Goal: Information Seeking & Learning: Learn about a topic

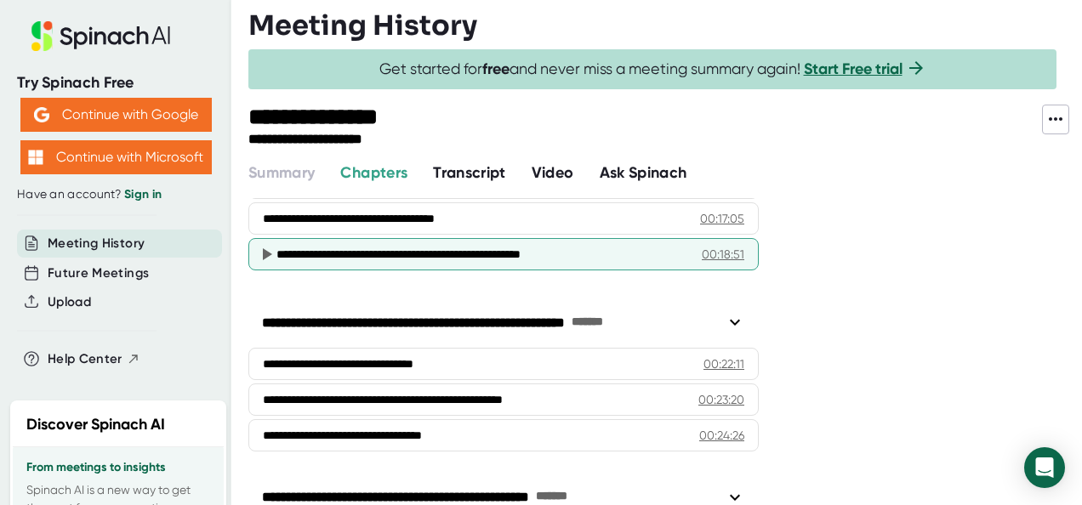
scroll to position [807, 0]
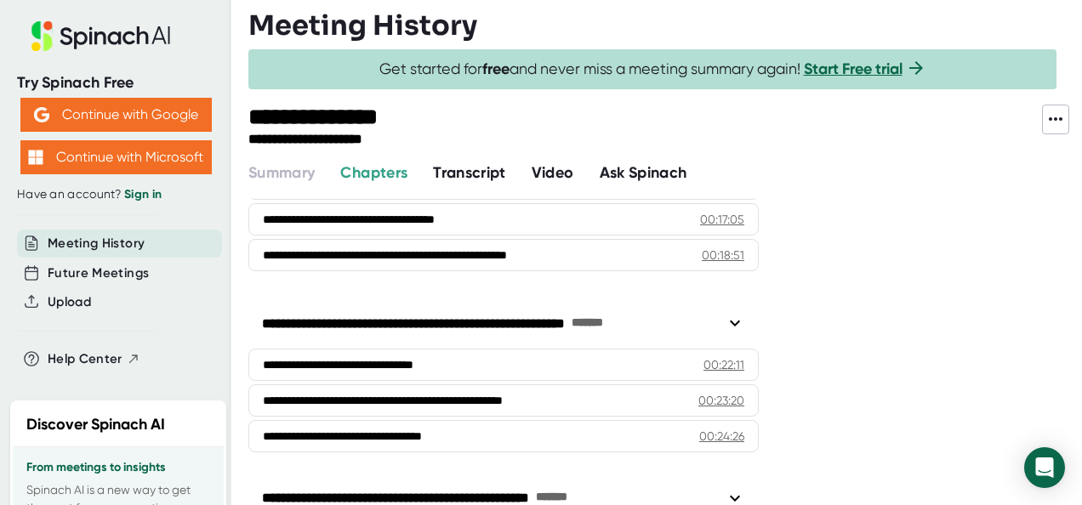
click at [496, 177] on span "Transcript" at bounding box center [469, 172] width 73 height 19
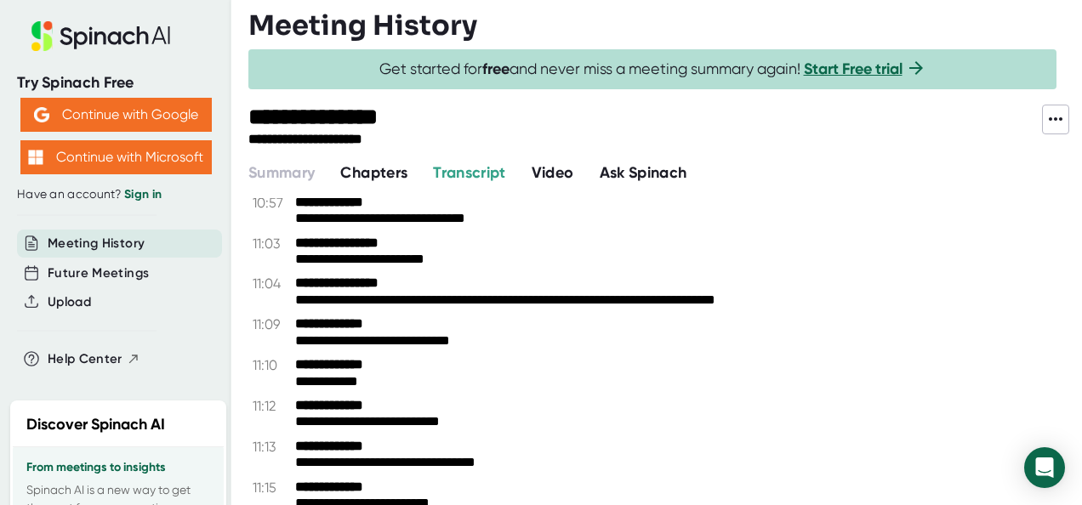
scroll to position [9264, 0]
